Goal: Task Accomplishment & Management: Manage account settings

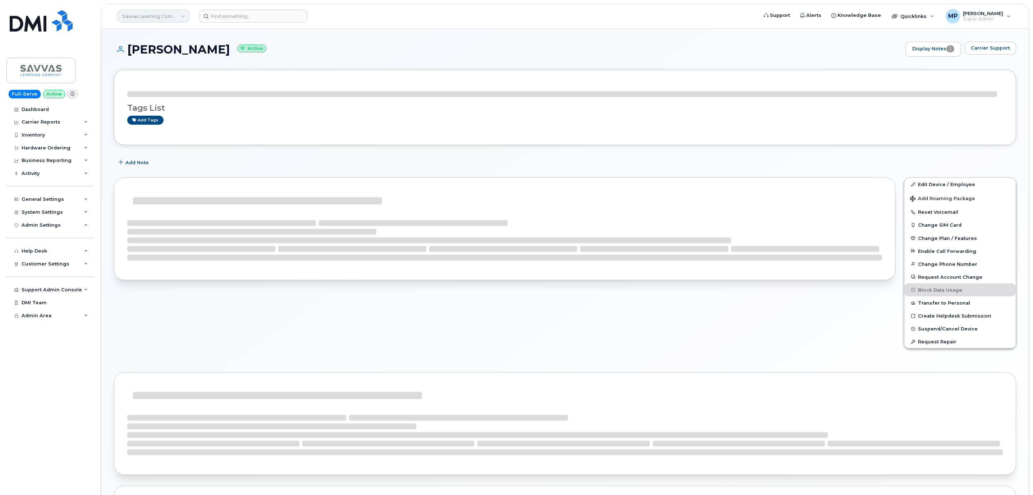
click at [153, 15] on link "Savvas Learning Company LLC" at bounding box center [154, 16] width 72 height 13
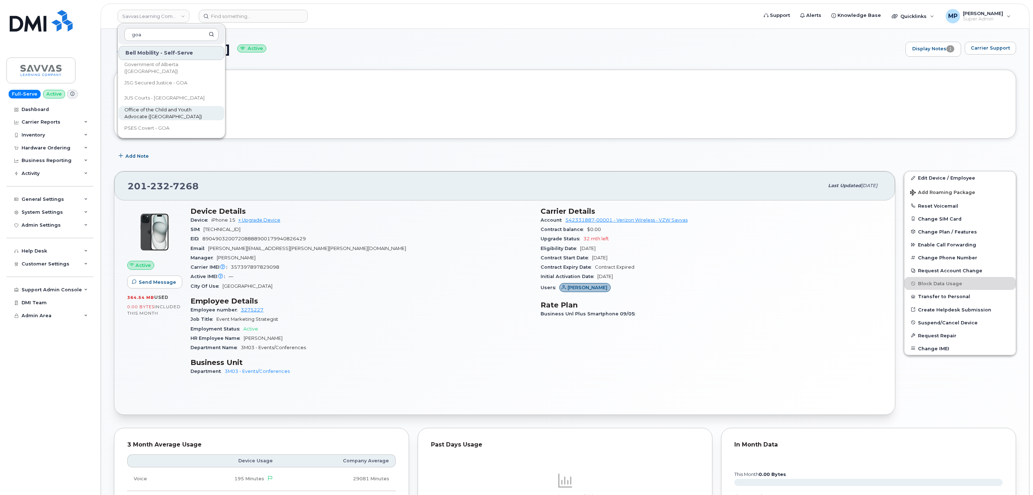
type input "goa"
drag, startPoint x: 150, startPoint y: 114, endPoint x: 155, endPoint y: 107, distance: 8.0
click at [150, 112] on span "Office of the Child and Youth Advocate ([GEOGRAPHIC_DATA])" at bounding box center [165, 113] width 83 height 14
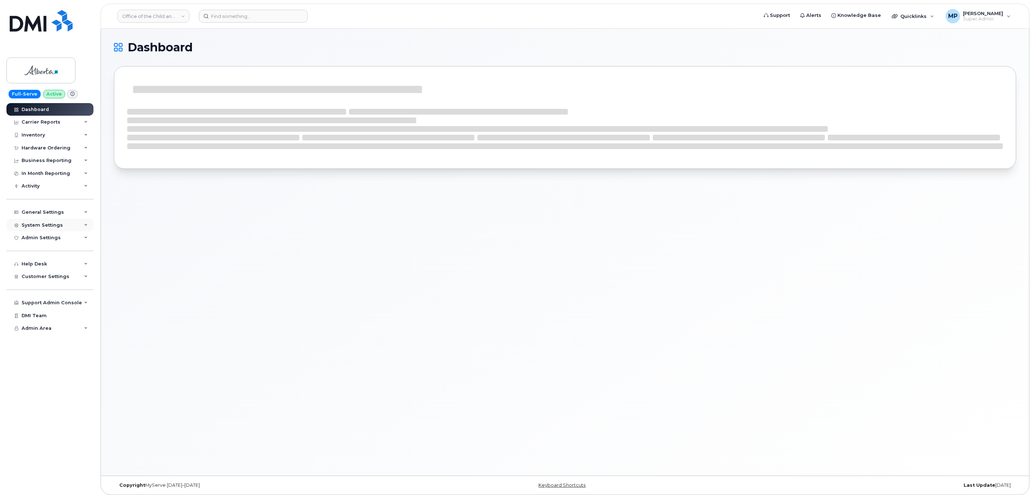
click at [48, 221] on div "System Settings" at bounding box center [49, 225] width 87 height 13
click at [50, 214] on div "General Settings" at bounding box center [43, 213] width 42 height 6
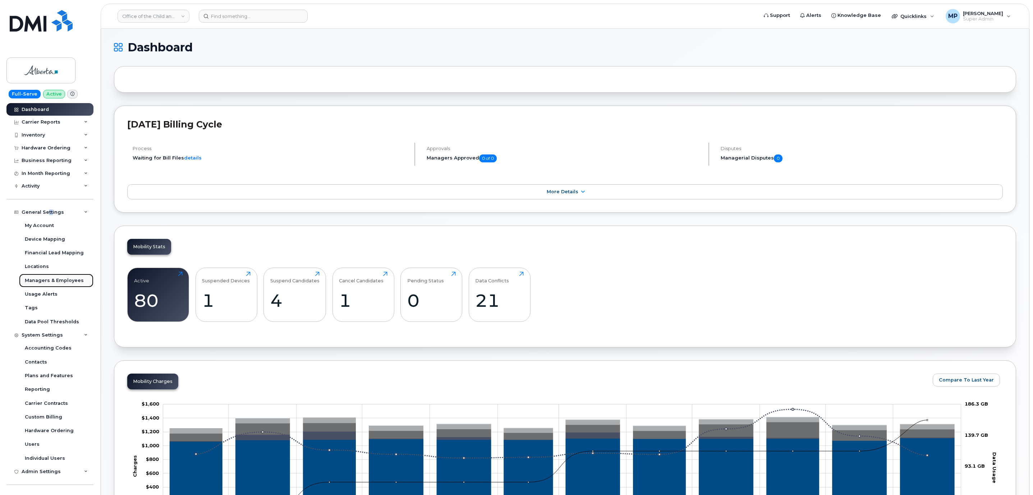
click at [59, 284] on div "Managers & Employees" at bounding box center [54, 281] width 59 height 6
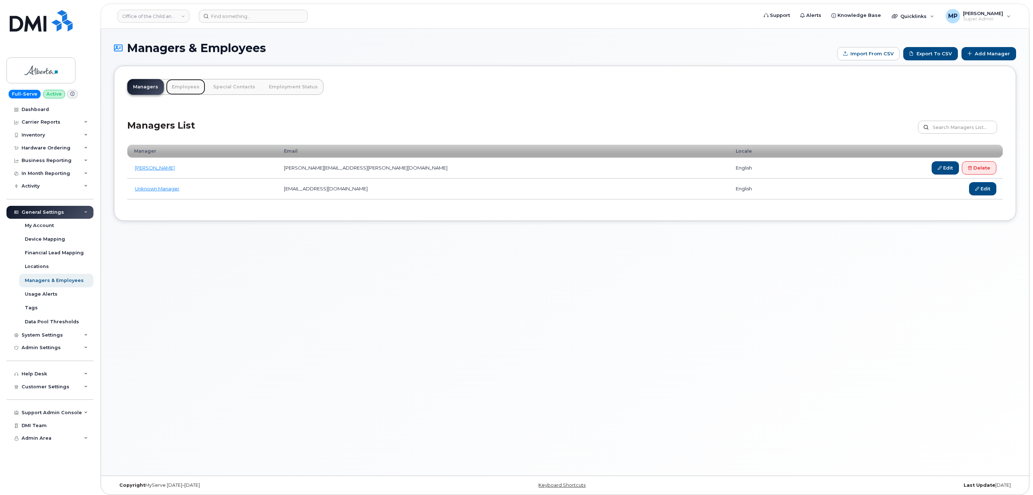
click at [180, 87] on link "Employees" at bounding box center [185, 87] width 39 height 16
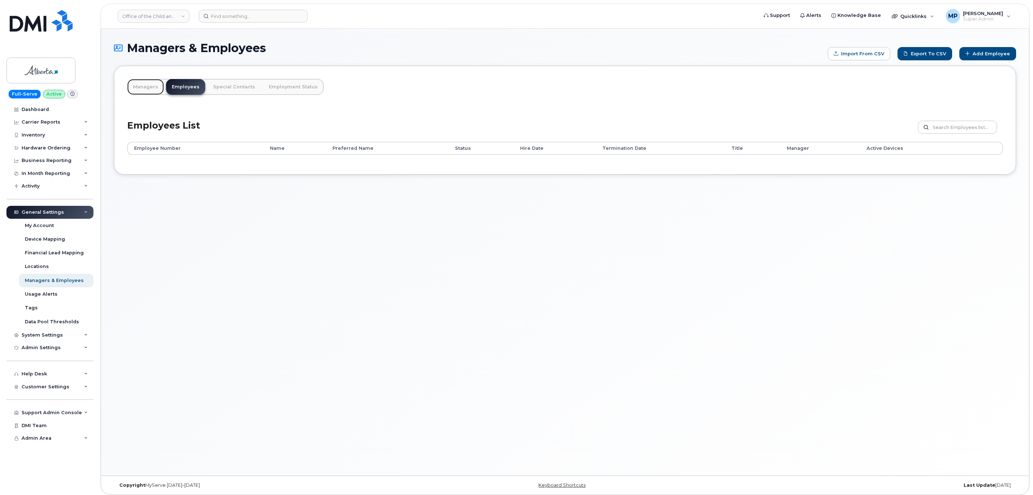
click at [141, 86] on link "Managers" at bounding box center [145, 87] width 37 height 16
